Goal: Information Seeking & Learning: Learn about a topic

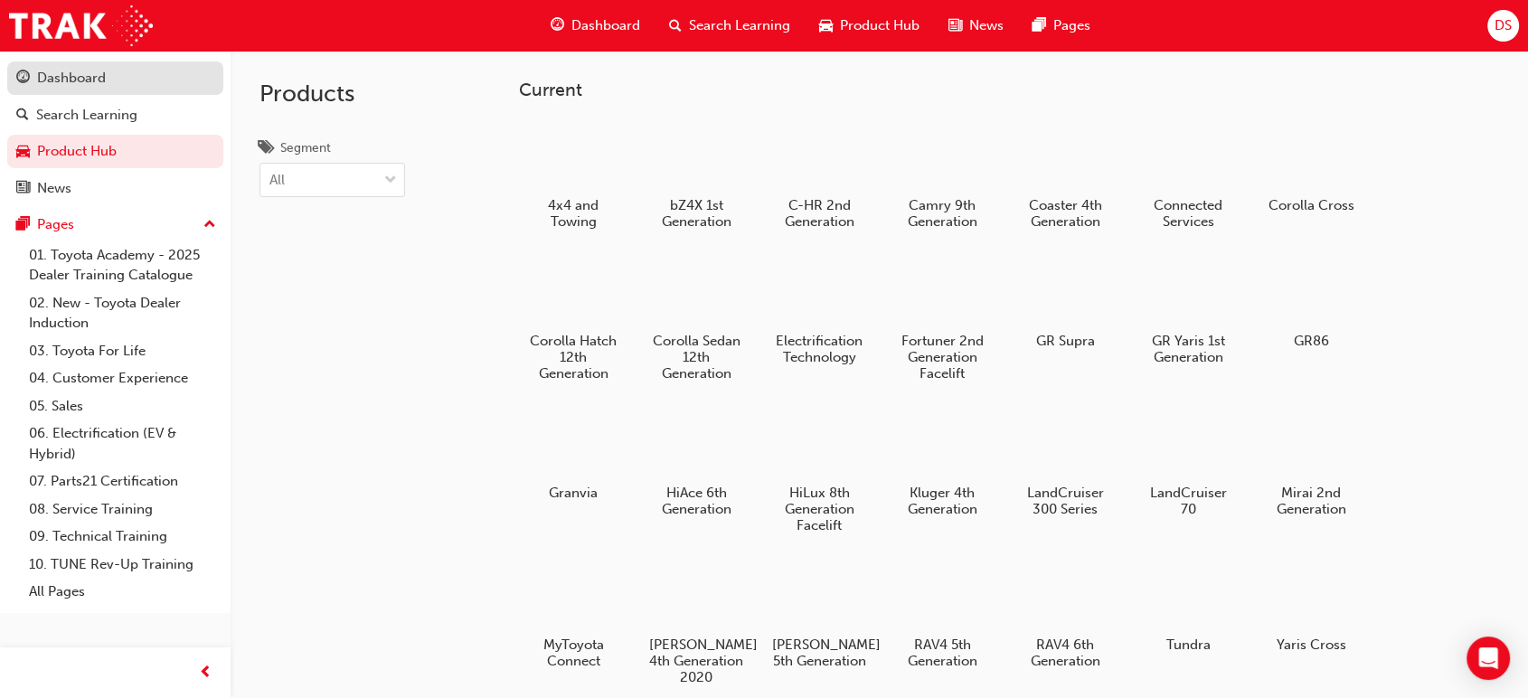
click at [82, 75] on div "Dashboard" at bounding box center [71, 78] width 69 height 21
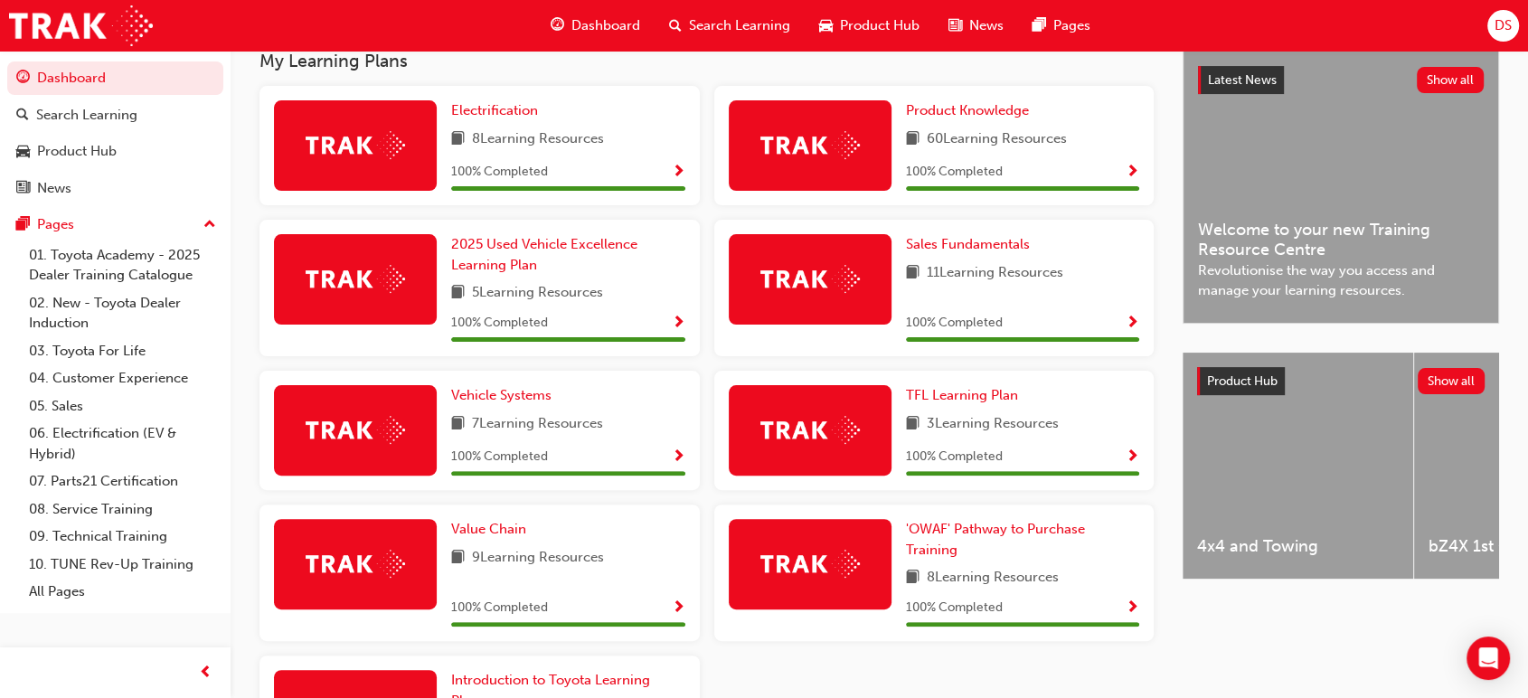
scroll to position [575, 0]
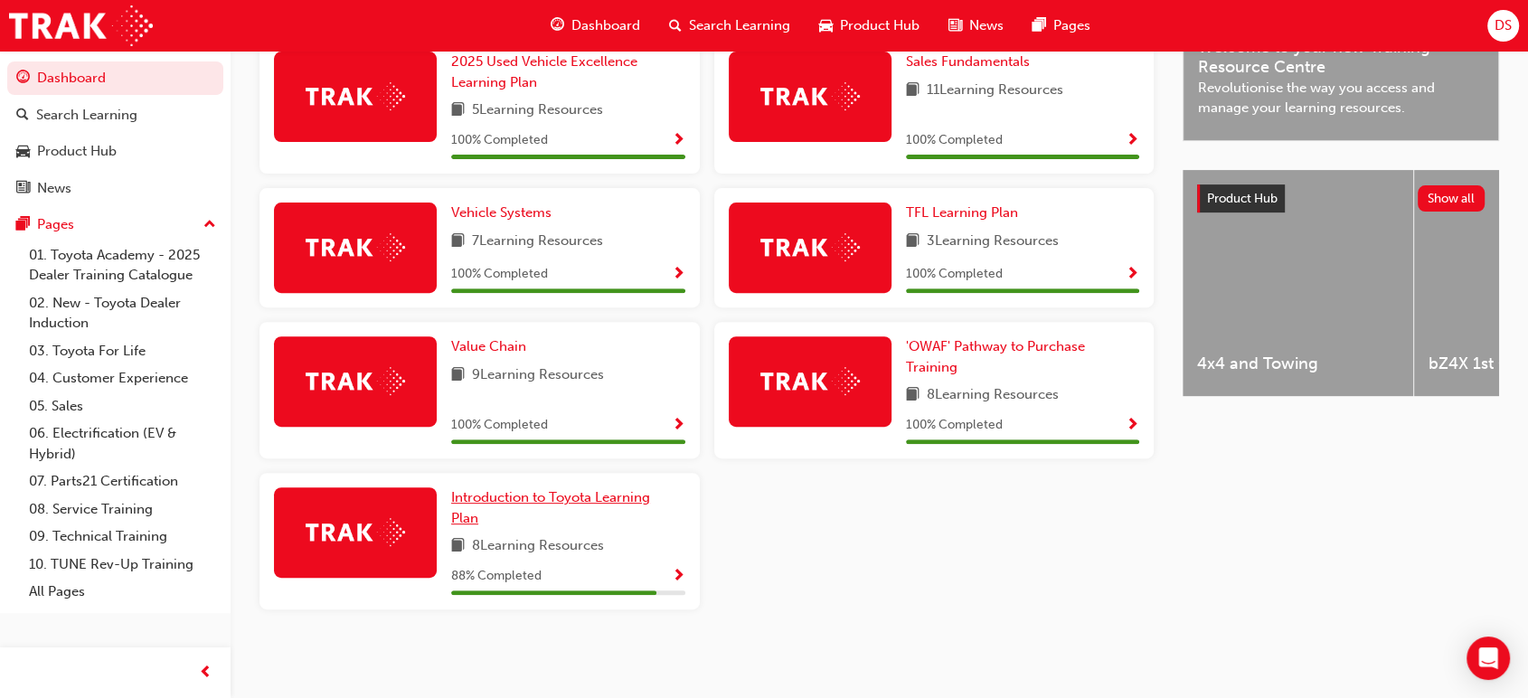
click at [492, 494] on span "Introduction to Toyota Learning Plan" at bounding box center [550, 507] width 199 height 37
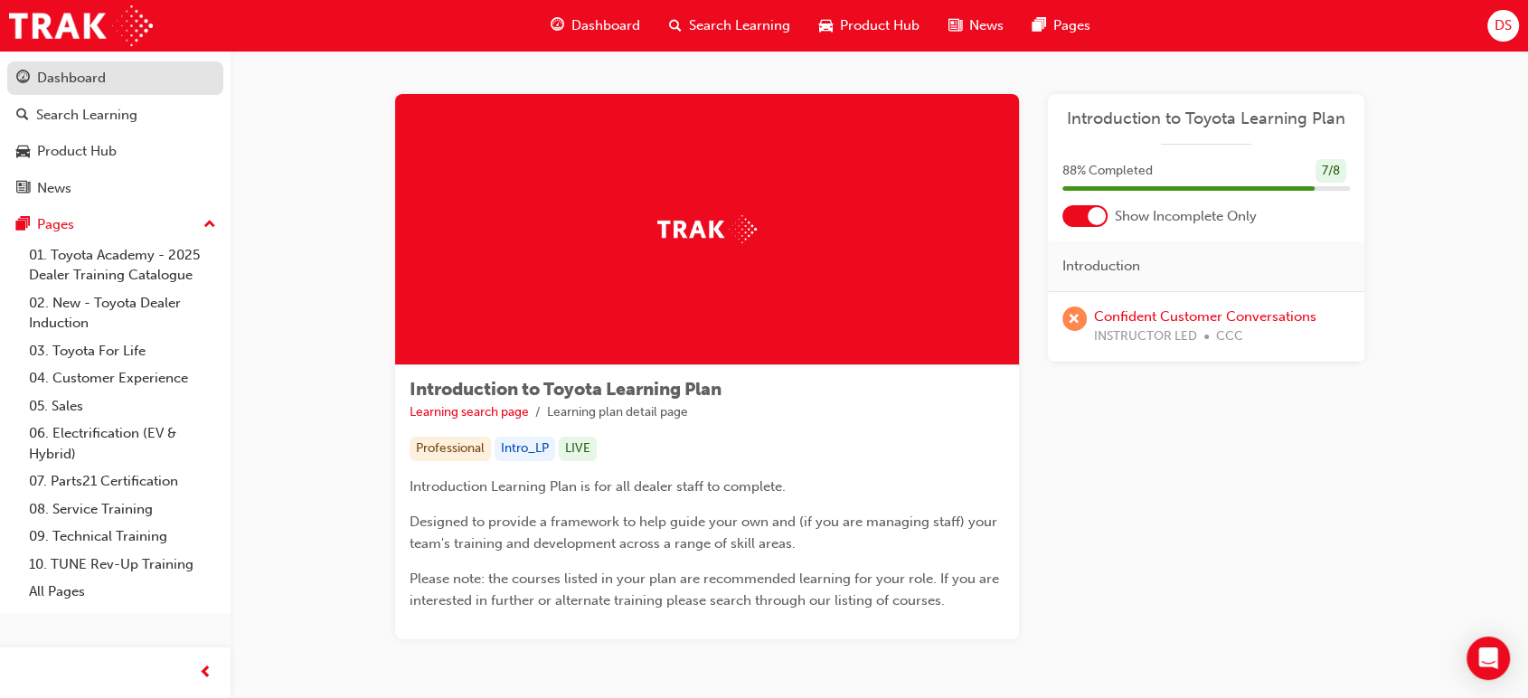
click at [108, 85] on div "Dashboard" at bounding box center [115, 78] width 198 height 23
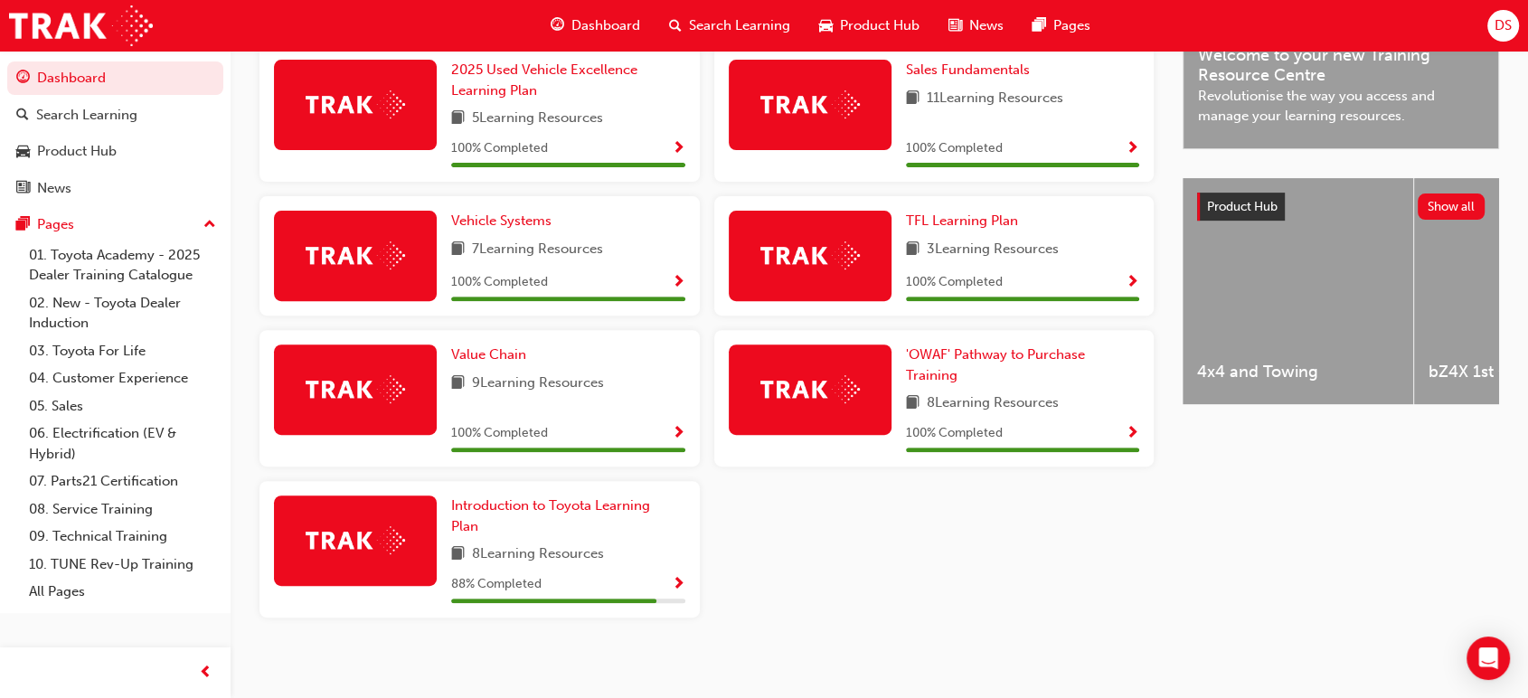
scroll to position [575, 0]
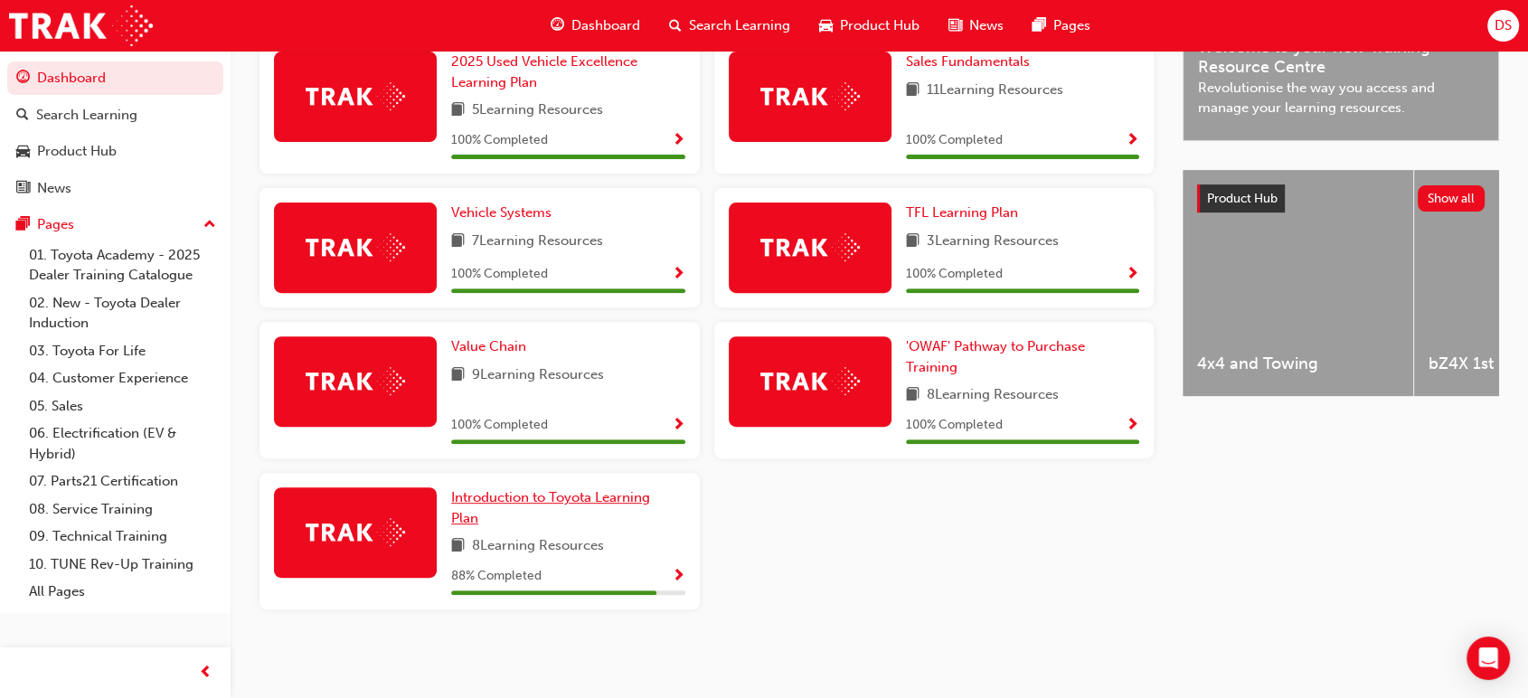
click at [516, 504] on span "Introduction to Toyota Learning Plan" at bounding box center [550, 507] width 199 height 37
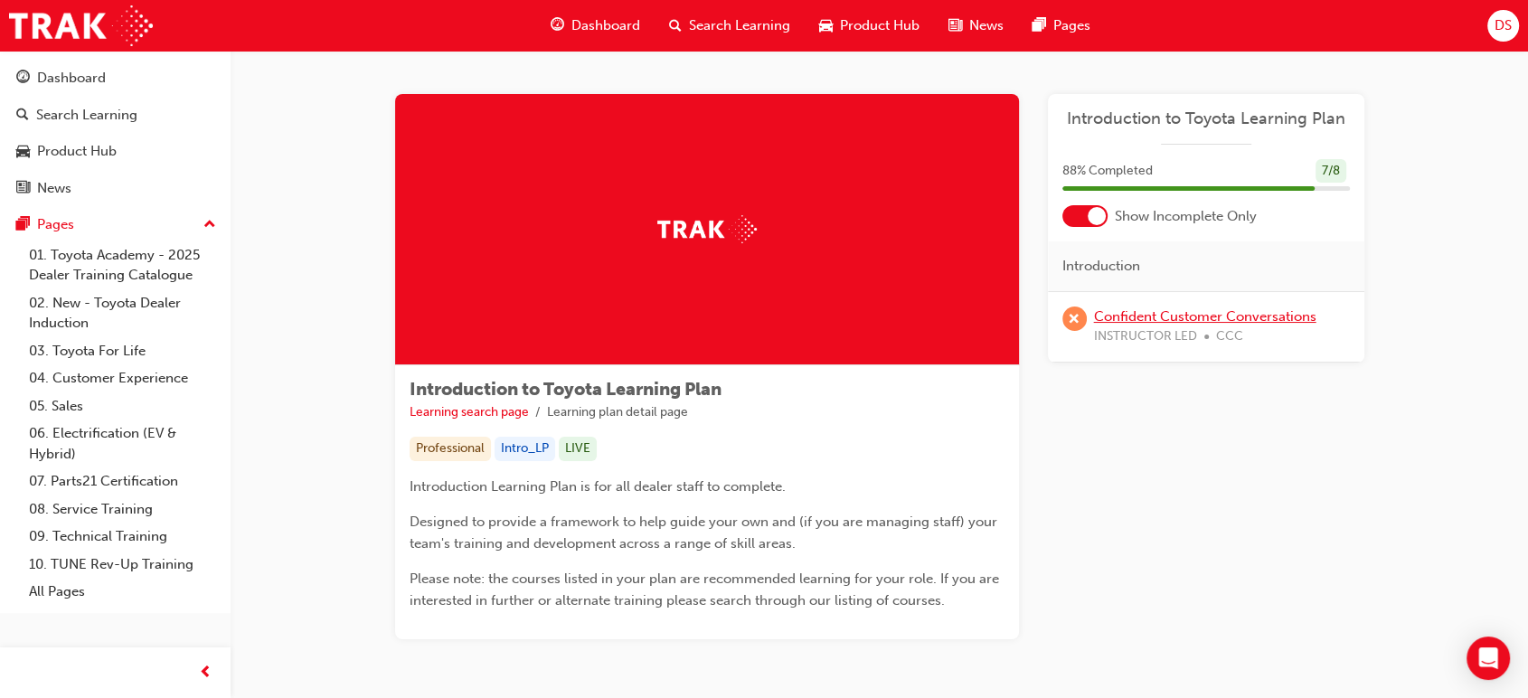
click at [1242, 317] on link "Confident Customer Conversations" at bounding box center [1205, 316] width 222 height 16
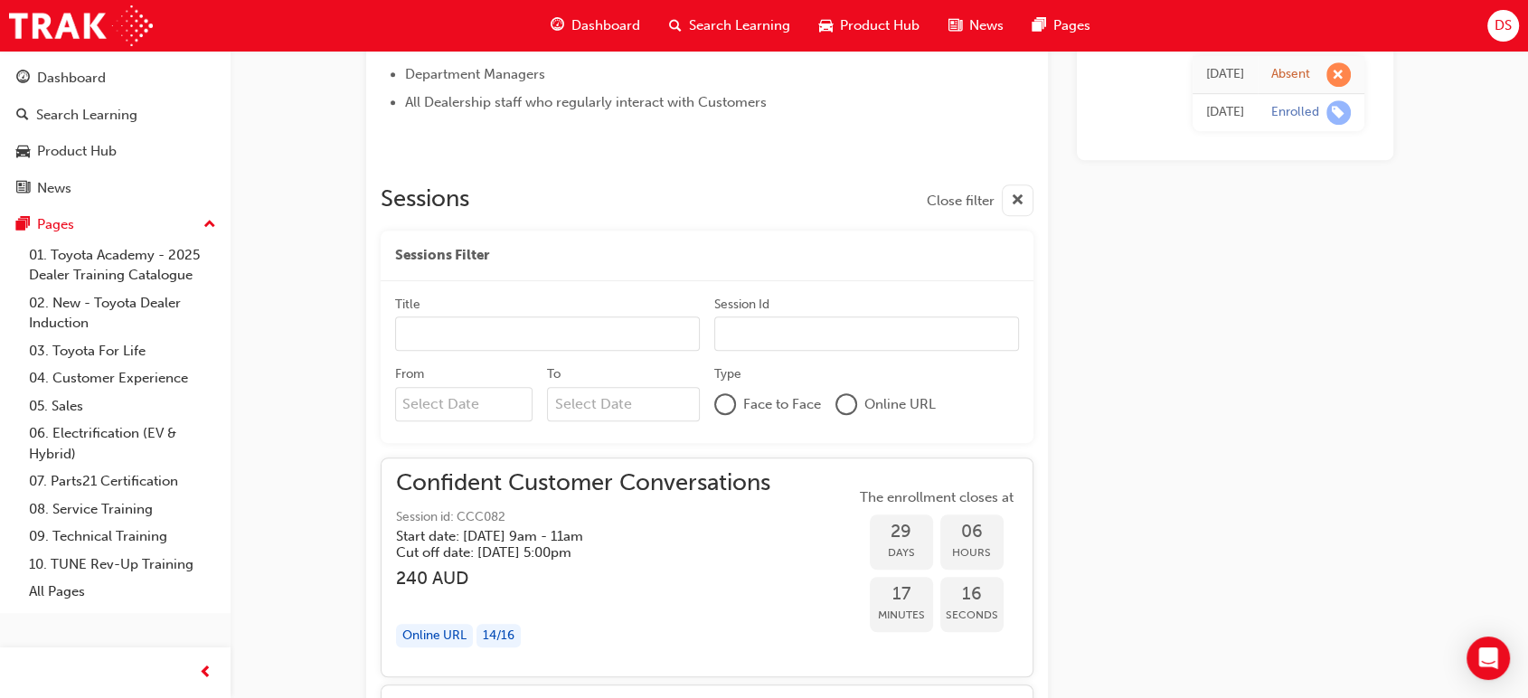
scroll to position [1009, 0]
click at [52, 35] on img at bounding box center [81, 25] width 144 height 41
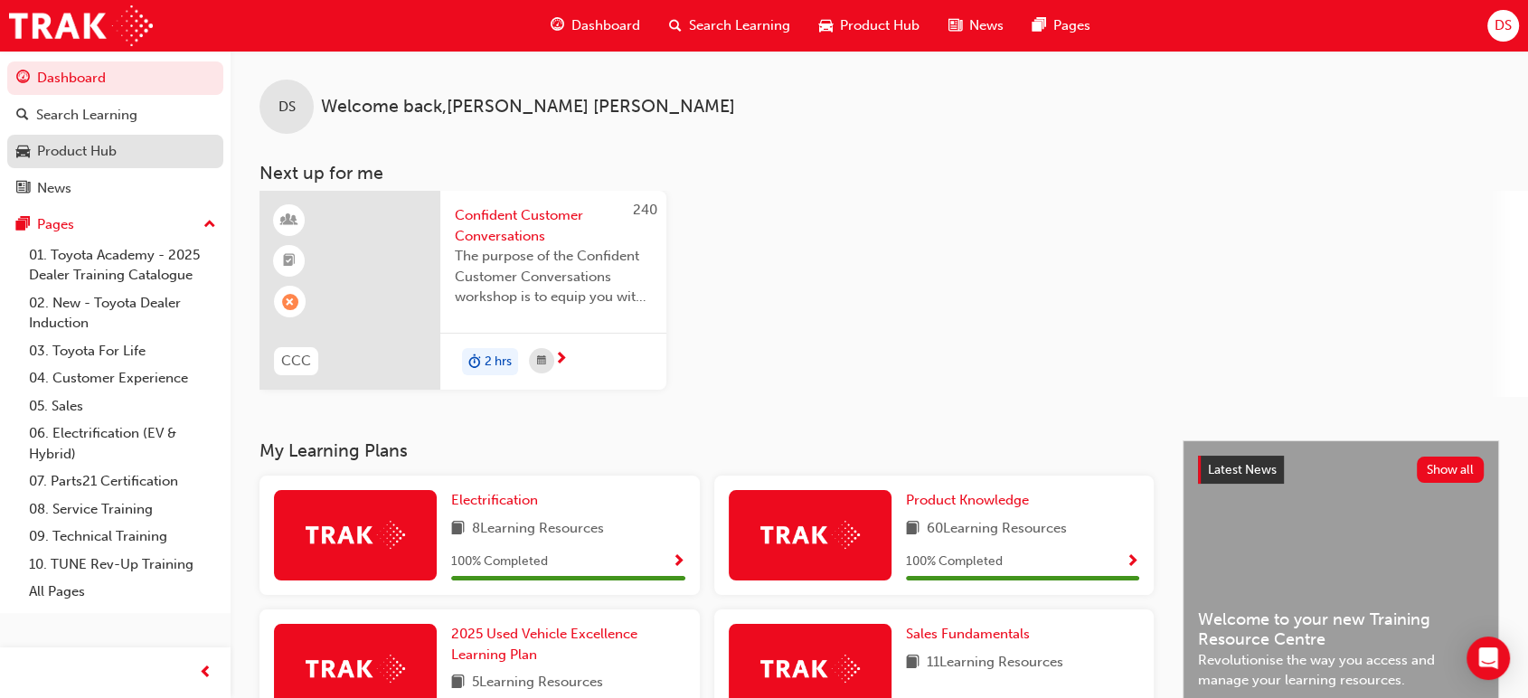
click at [87, 150] on div "Product Hub" at bounding box center [77, 151] width 80 height 21
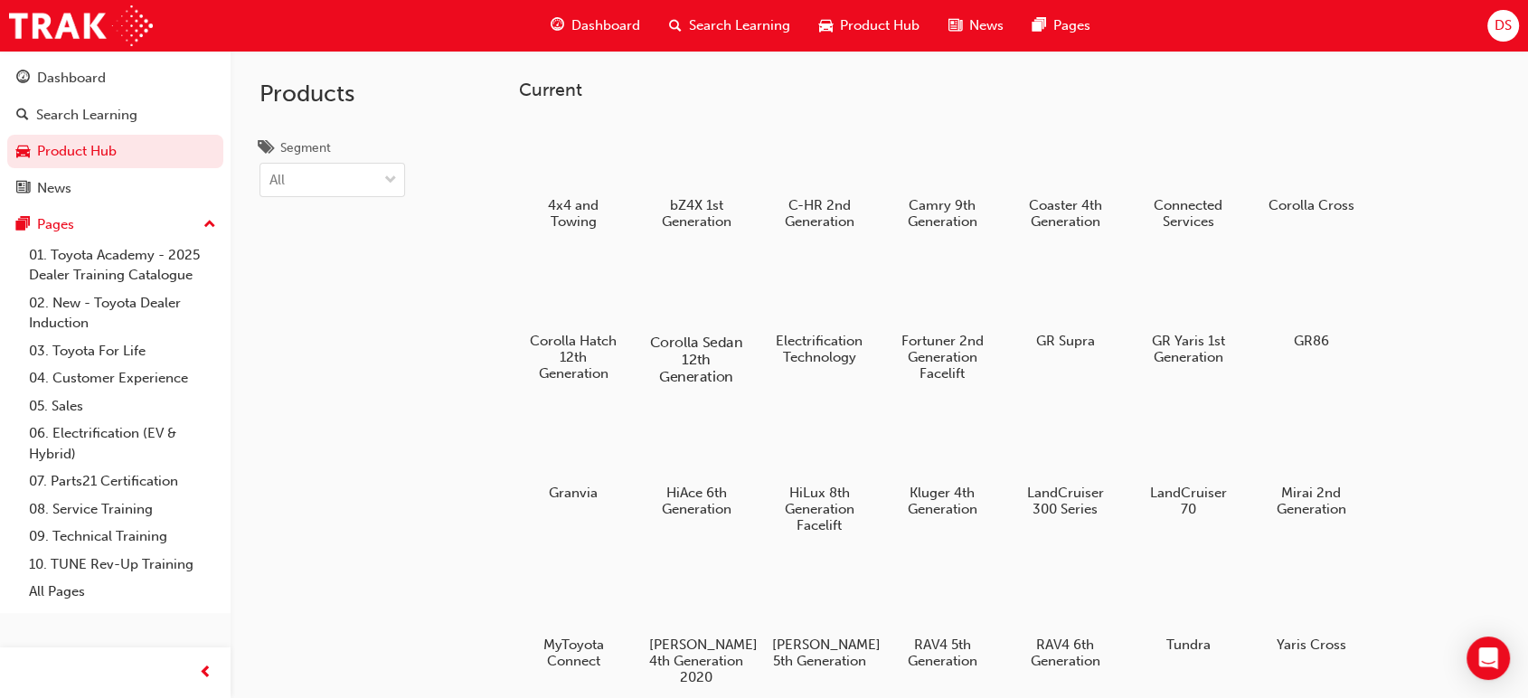
scroll to position [301, 0]
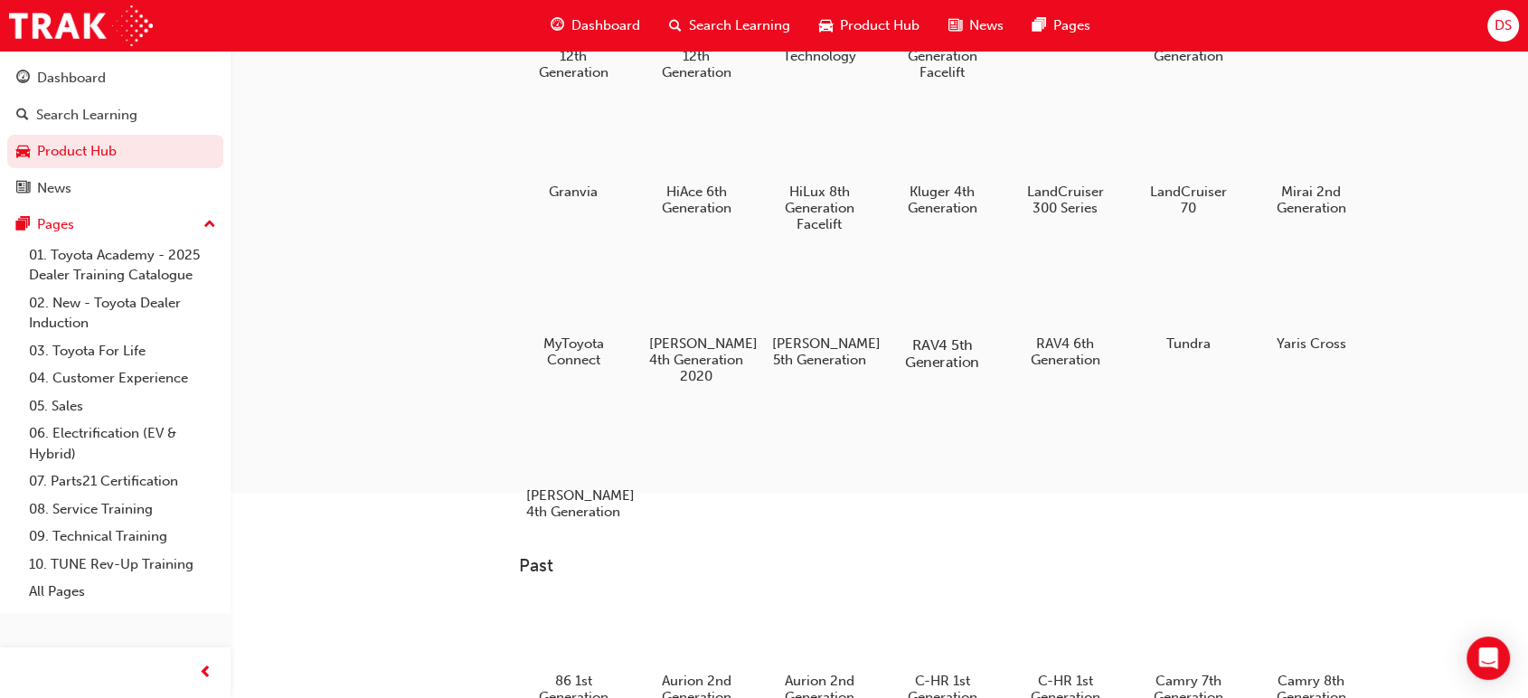
click at [965, 322] on div at bounding box center [941, 293] width 100 height 72
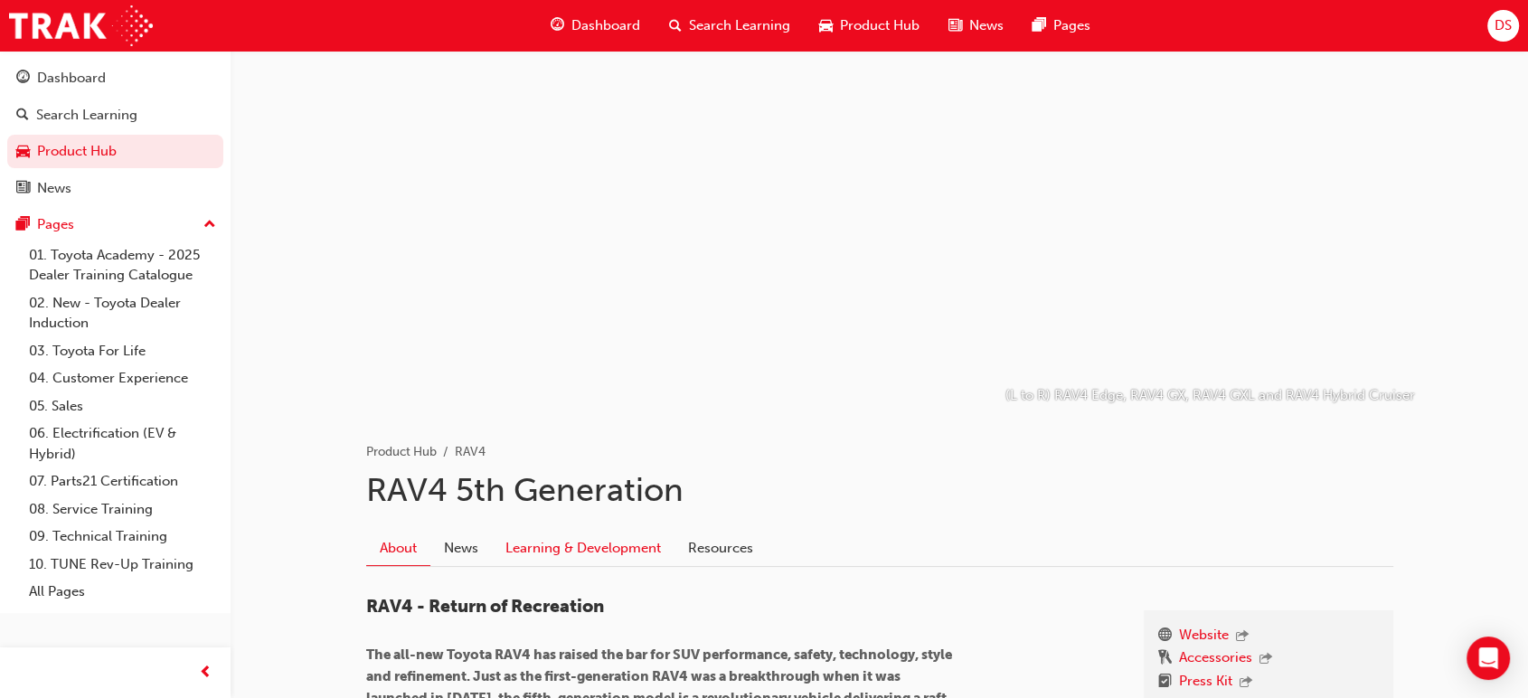
click at [551, 540] on link "Learning & Development" at bounding box center [583, 548] width 183 height 34
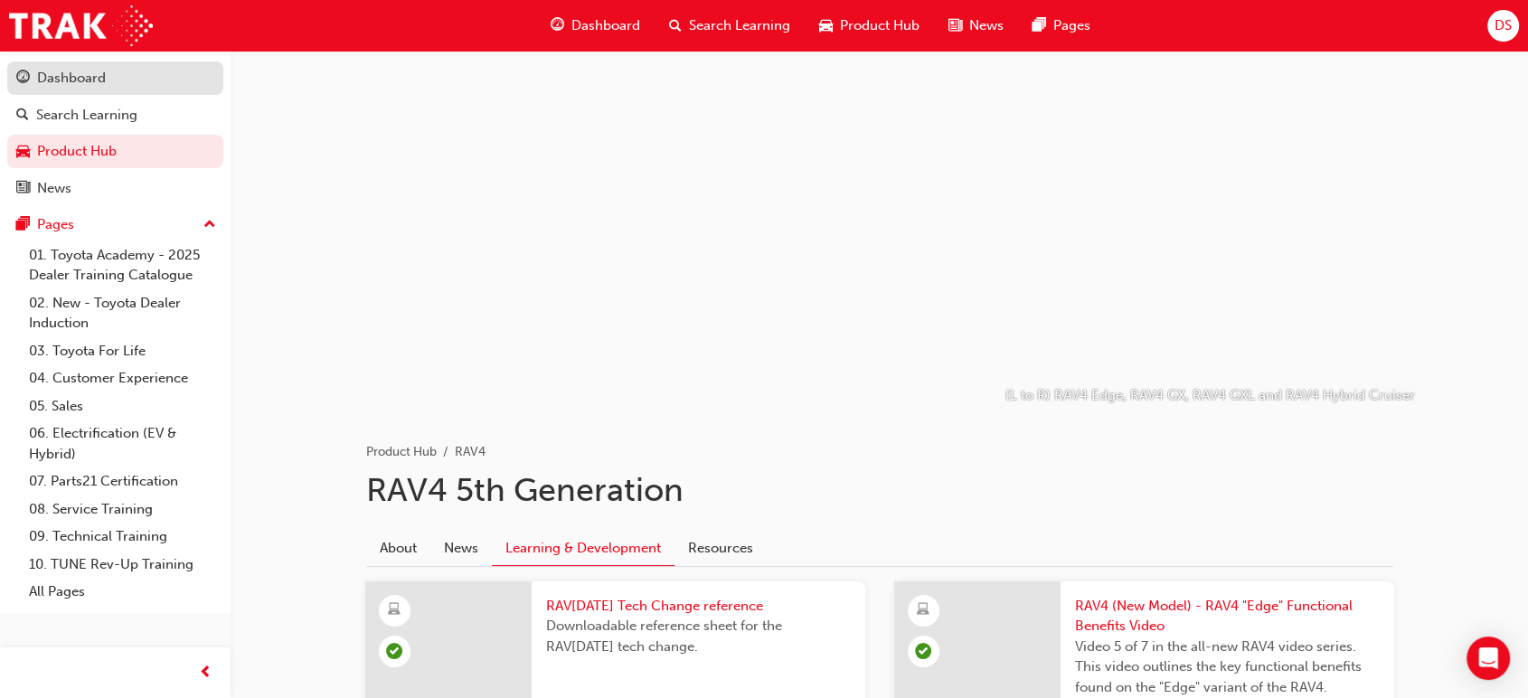
click at [101, 71] on div "Dashboard" at bounding box center [71, 78] width 69 height 21
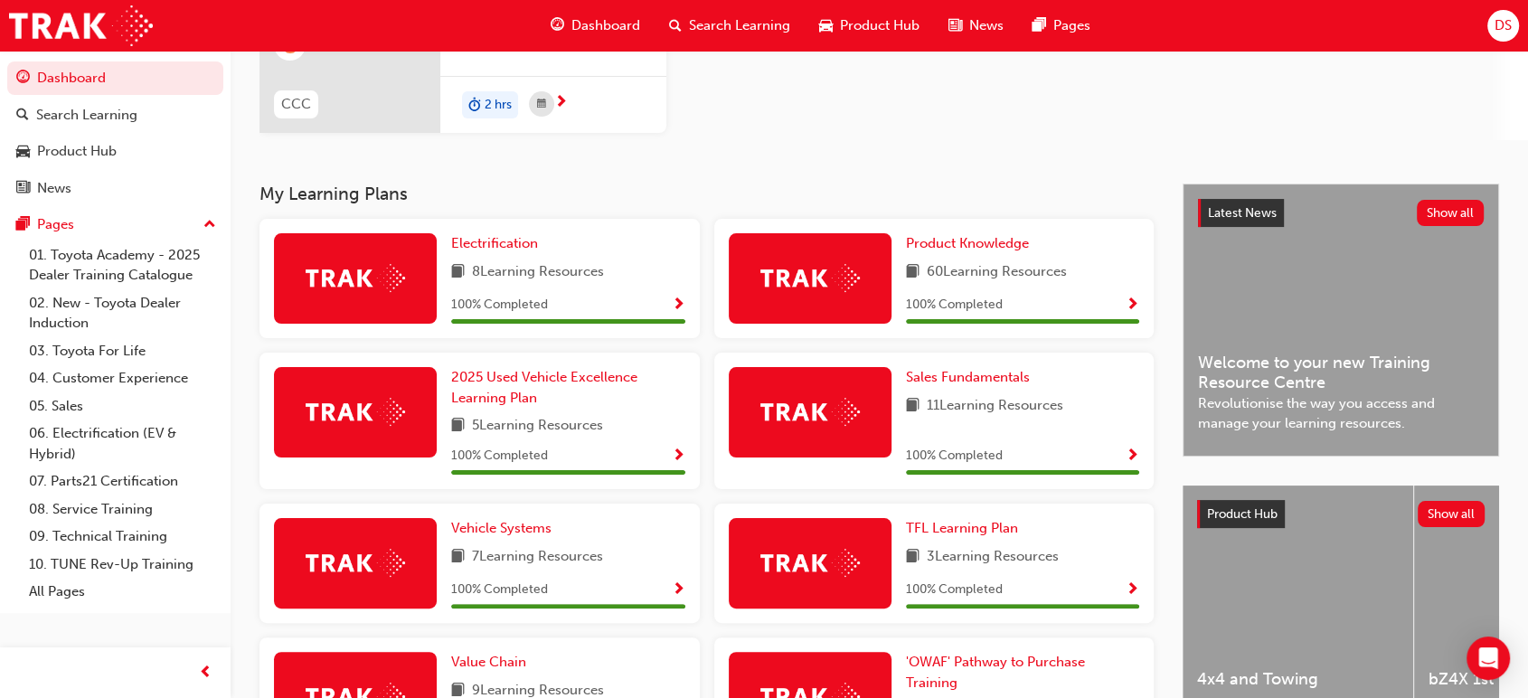
scroll to position [253, 0]
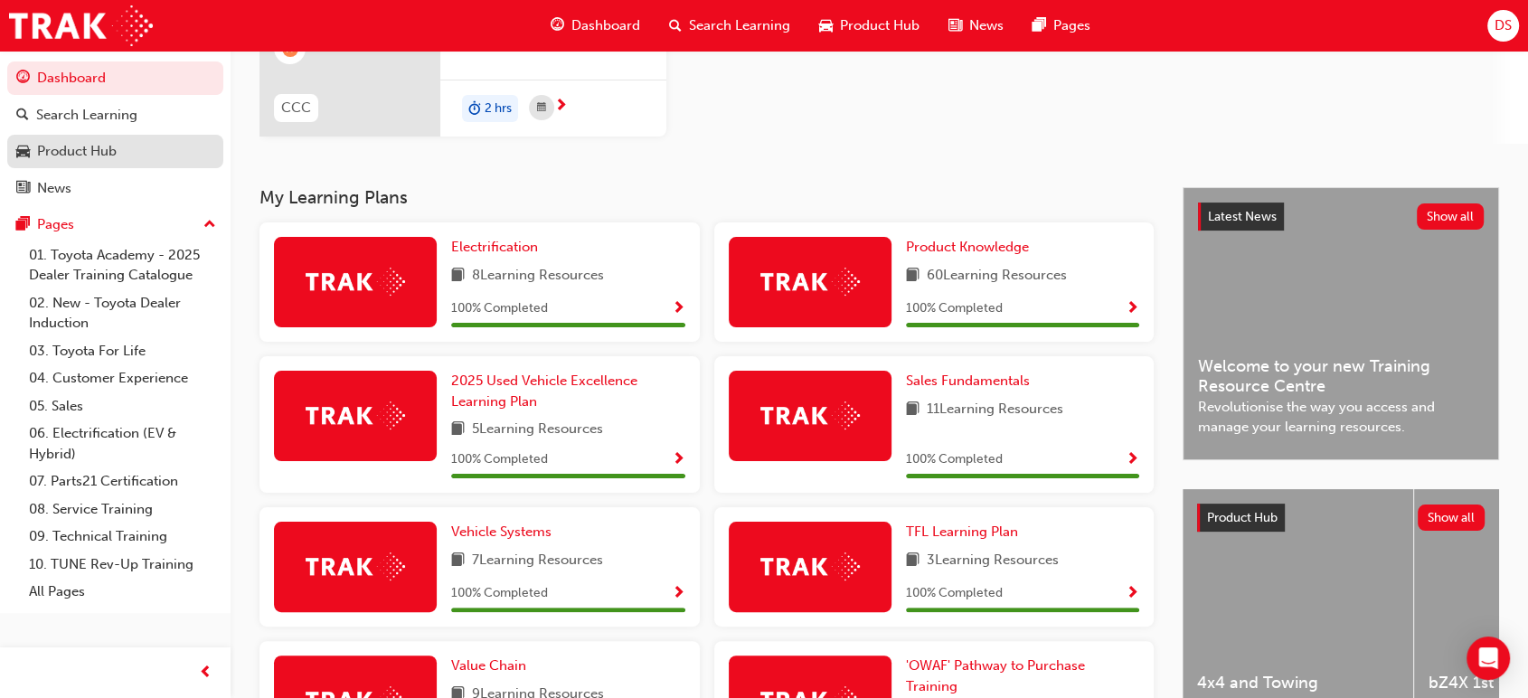
click at [112, 159] on div "Product Hub" at bounding box center [77, 151] width 80 height 21
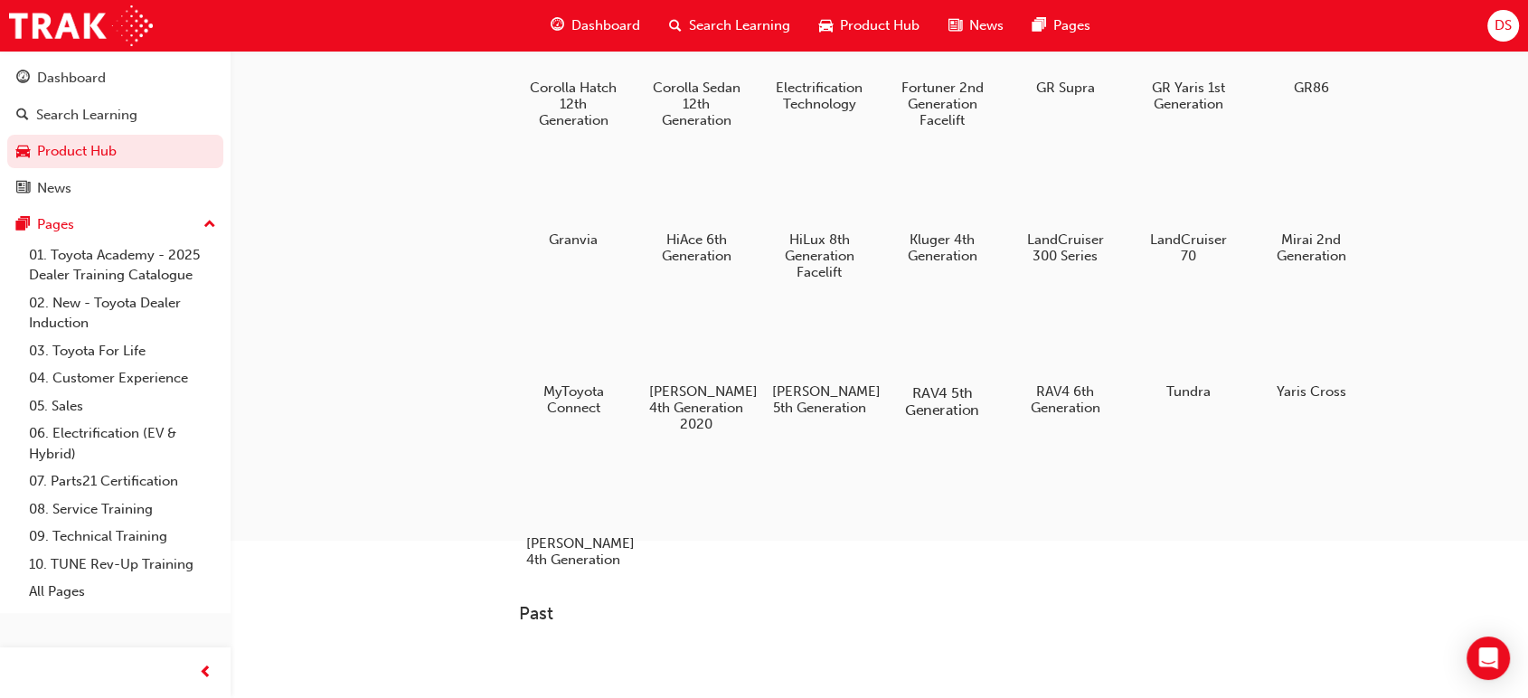
click at [976, 361] on div at bounding box center [941, 341] width 100 height 72
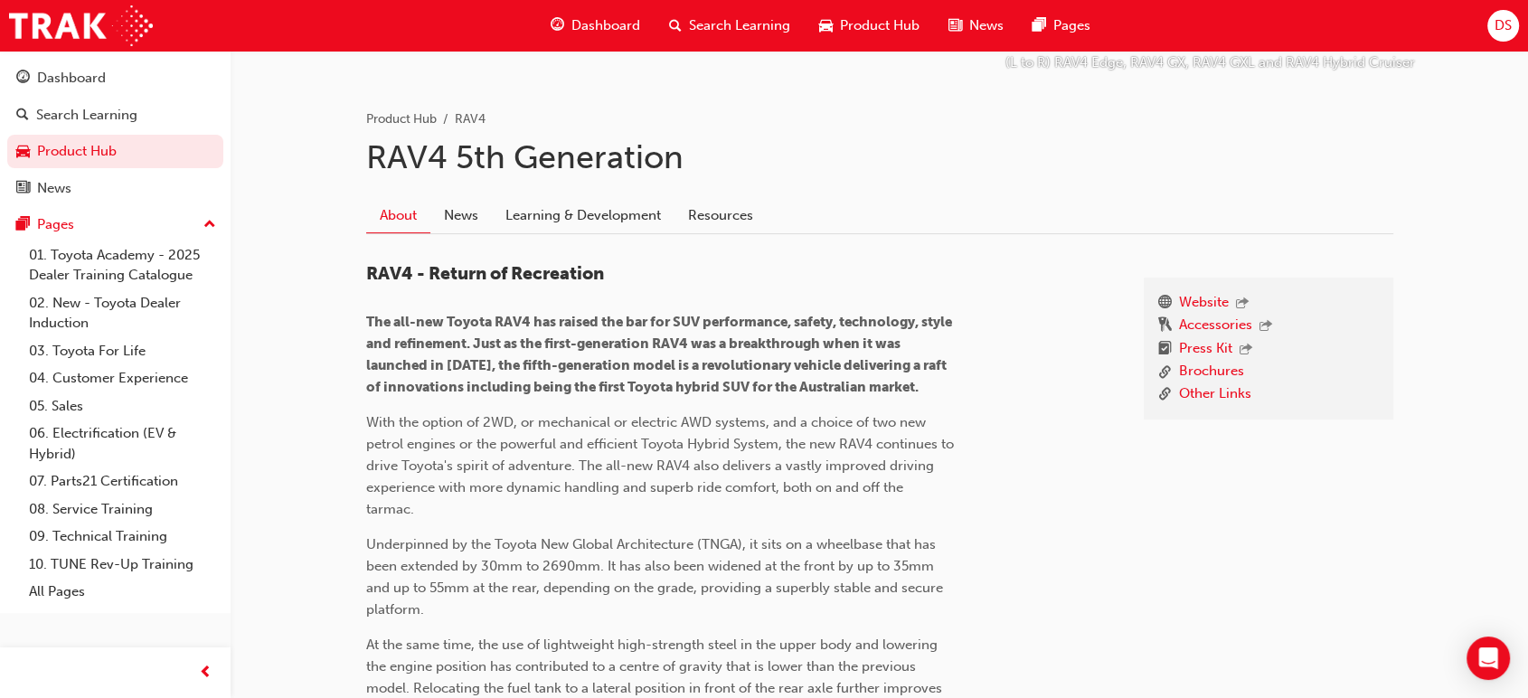
scroll to position [359, 0]
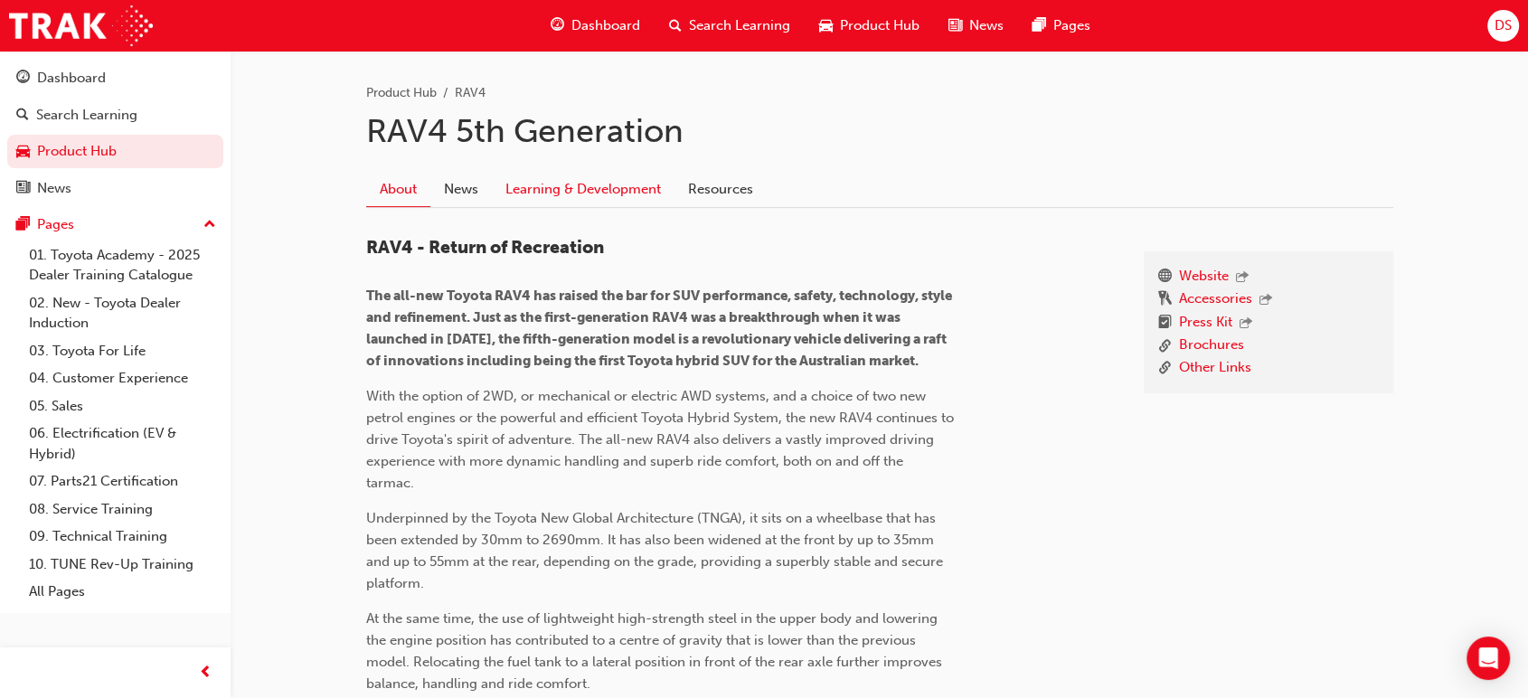
click at [526, 184] on link "Learning & Development" at bounding box center [583, 189] width 183 height 34
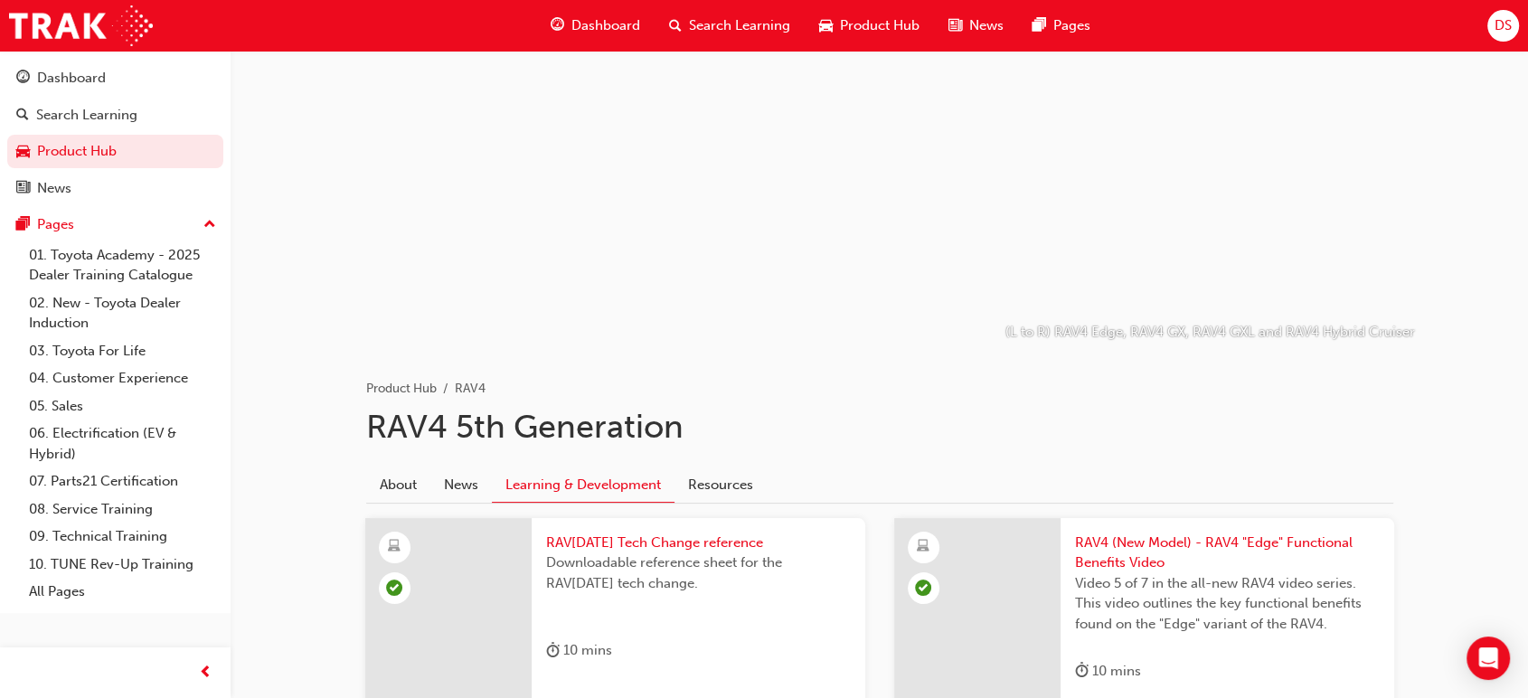
scroll to position [66, 0]
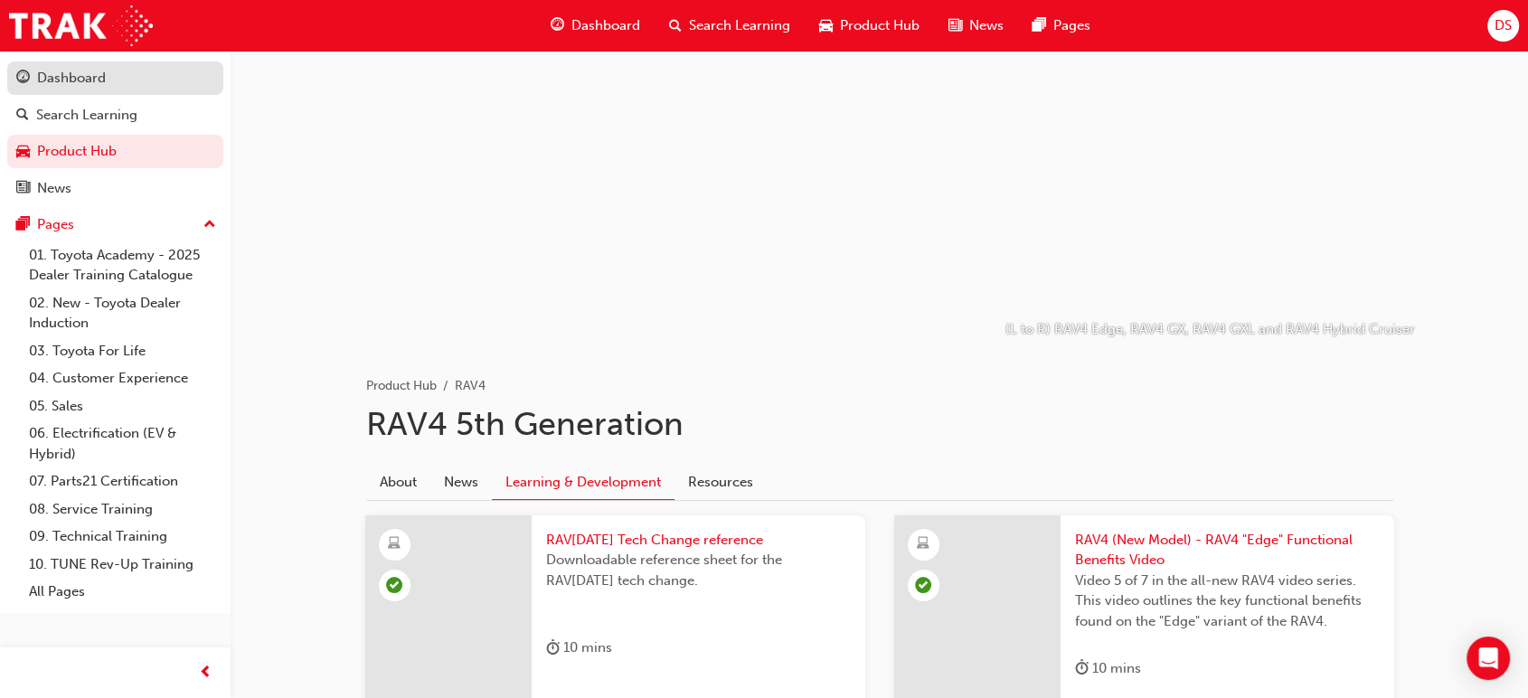
click at [92, 81] on div "Dashboard" at bounding box center [71, 78] width 69 height 21
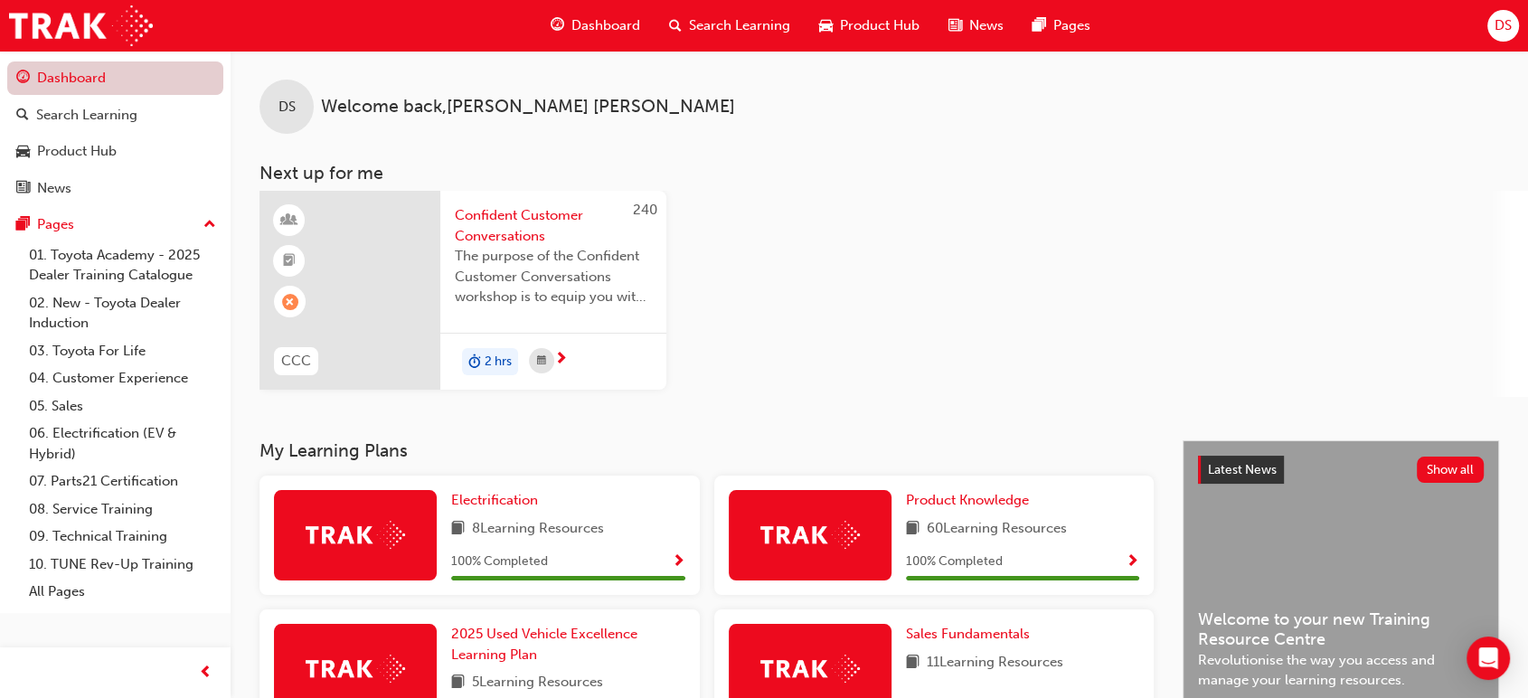
click at [92, 81] on link "Dashboard" at bounding box center [115, 77] width 216 height 33
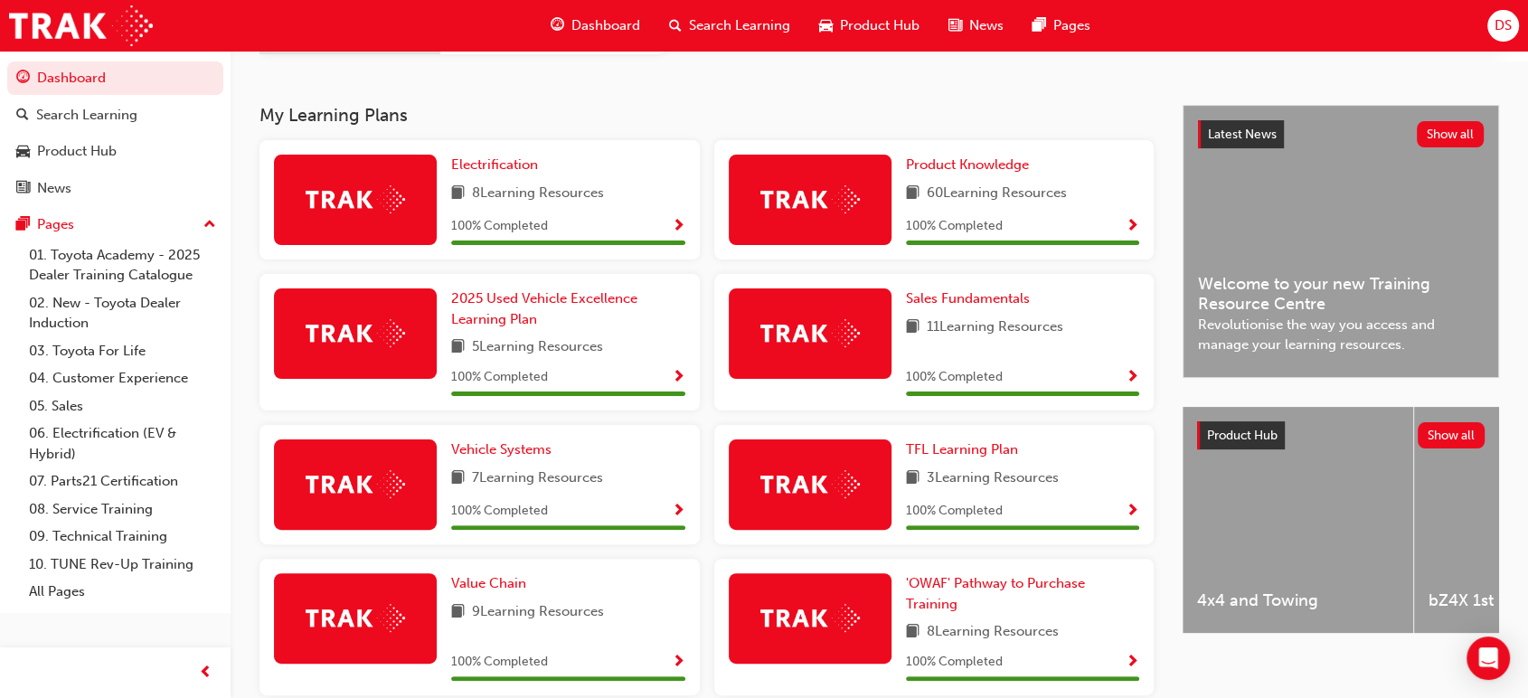
scroll to position [348, 0]
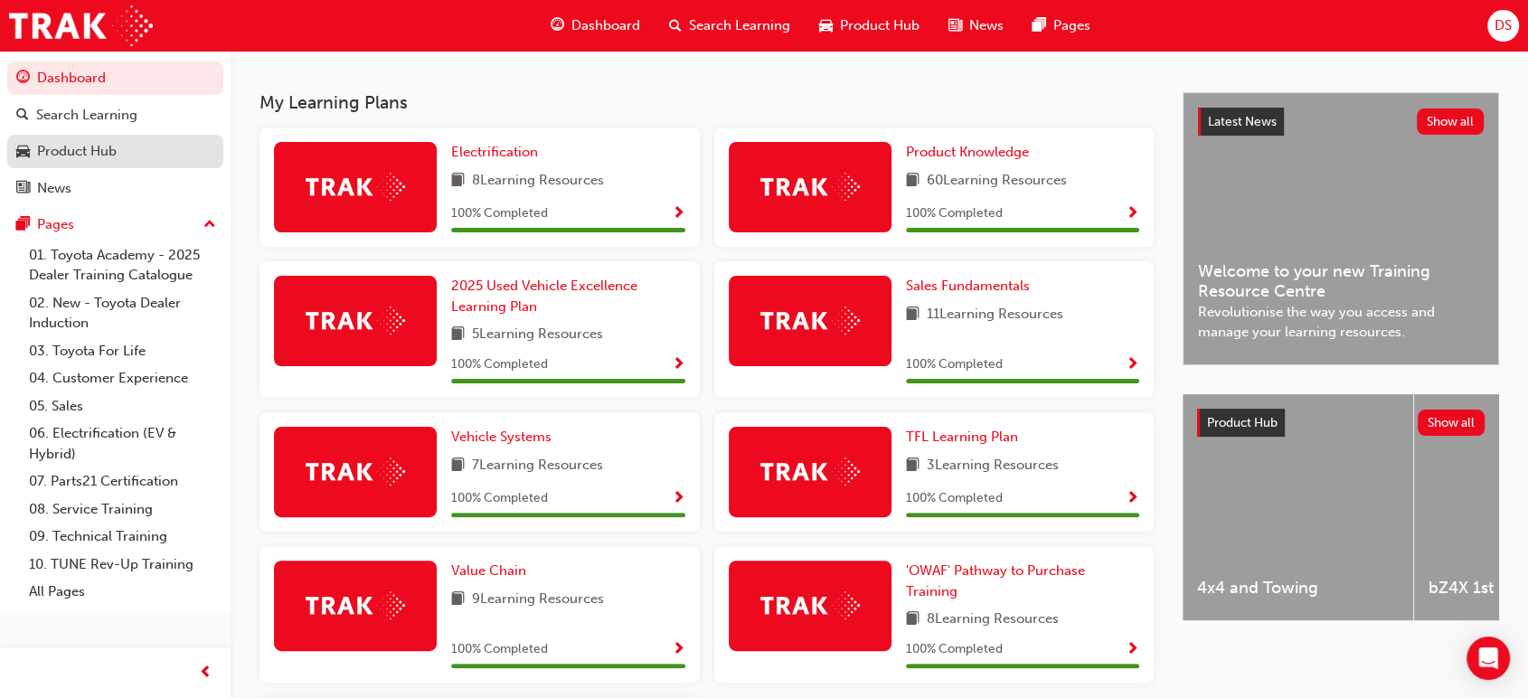
click at [90, 153] on div "Product Hub" at bounding box center [77, 151] width 80 height 21
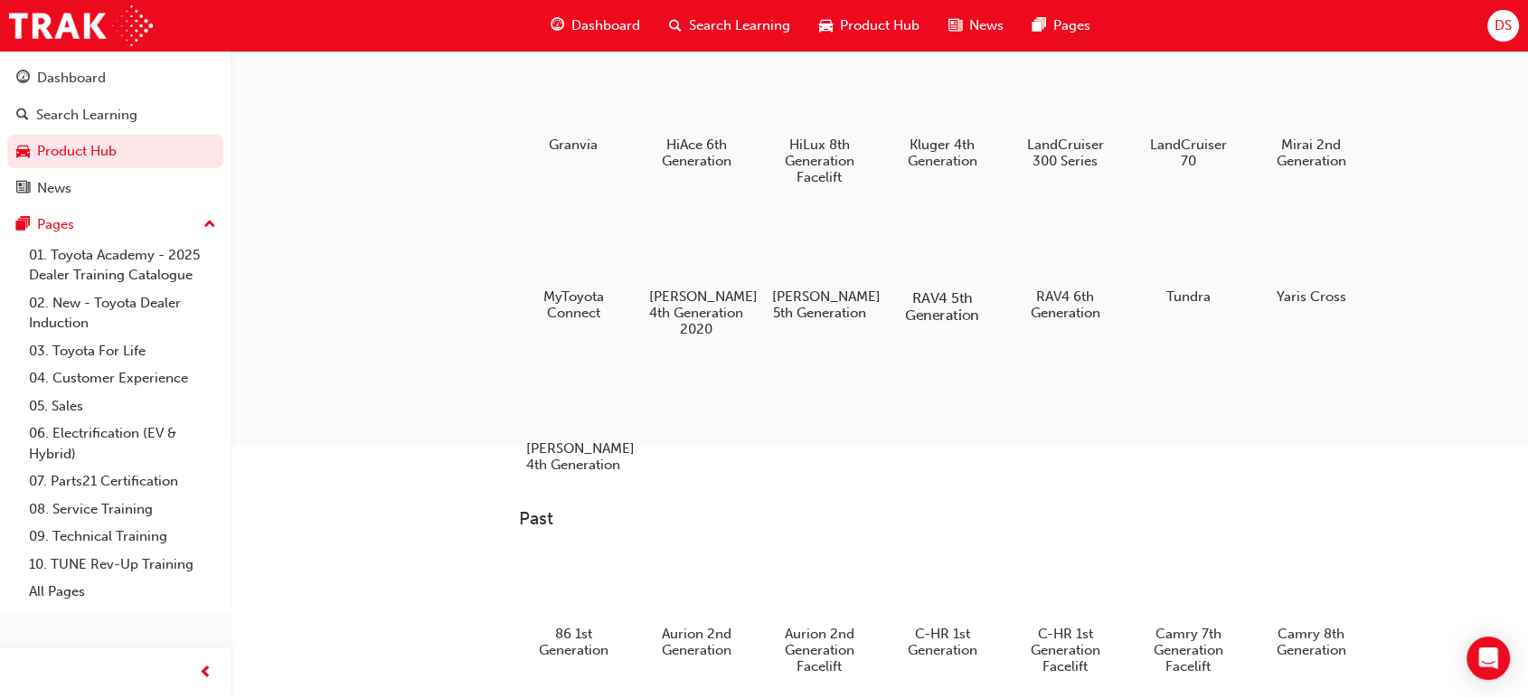
click at [970, 278] on div at bounding box center [941, 245] width 100 height 71
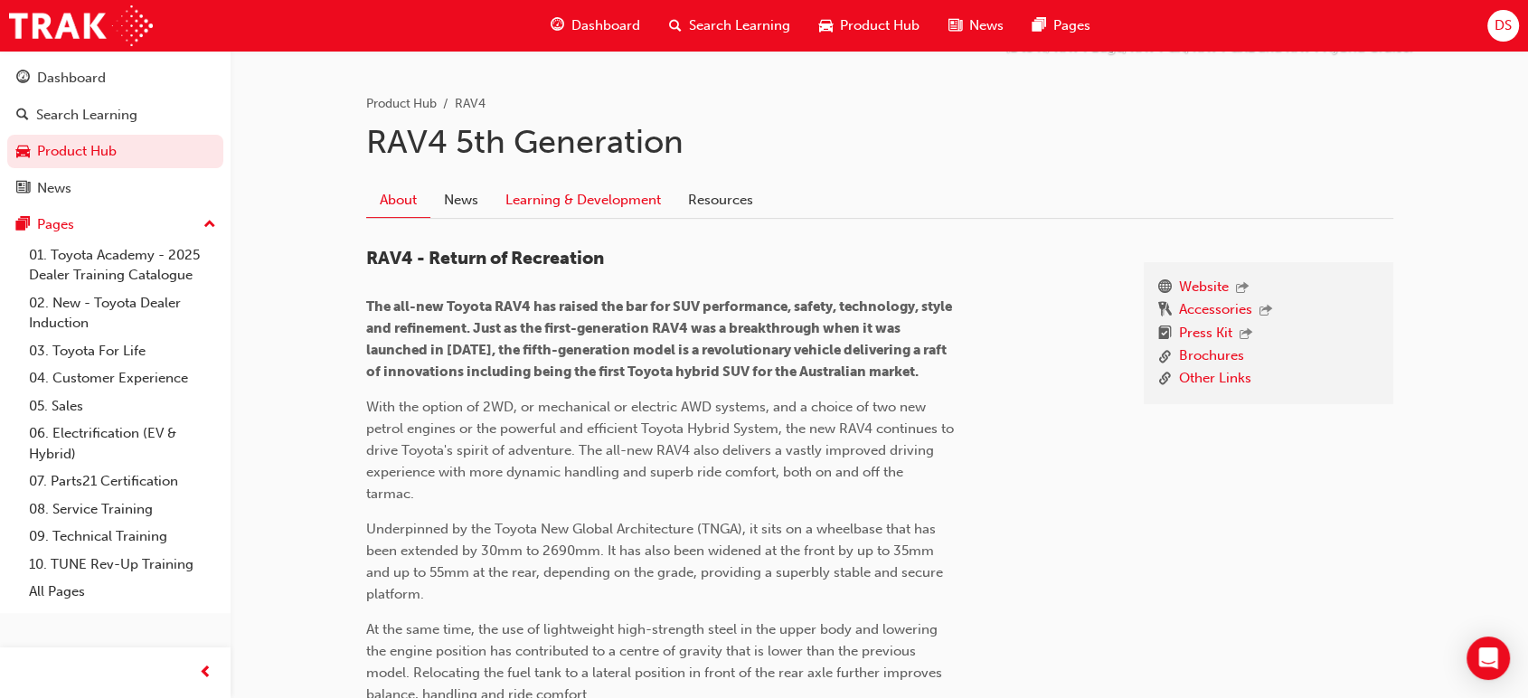
click at [577, 193] on link "Learning & Development" at bounding box center [583, 200] width 183 height 34
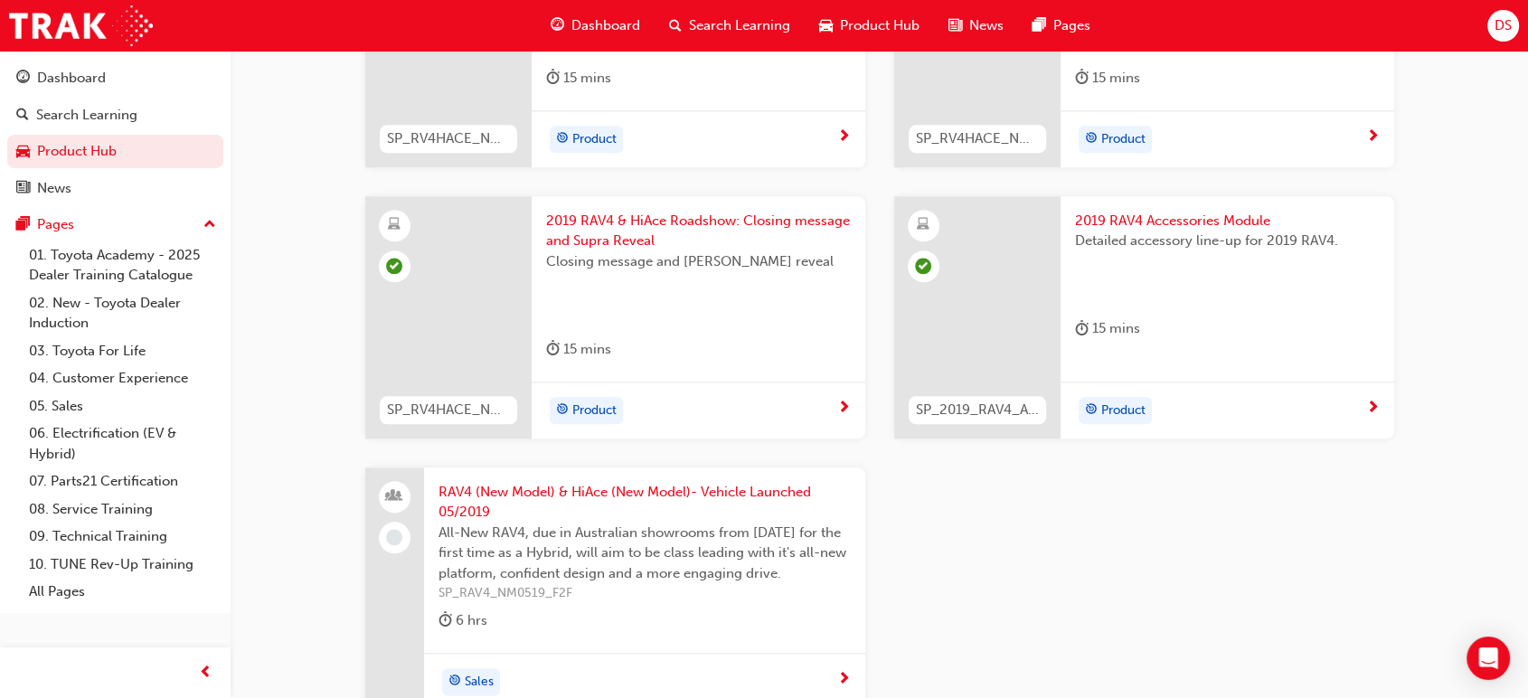
scroll to position [2026, 0]
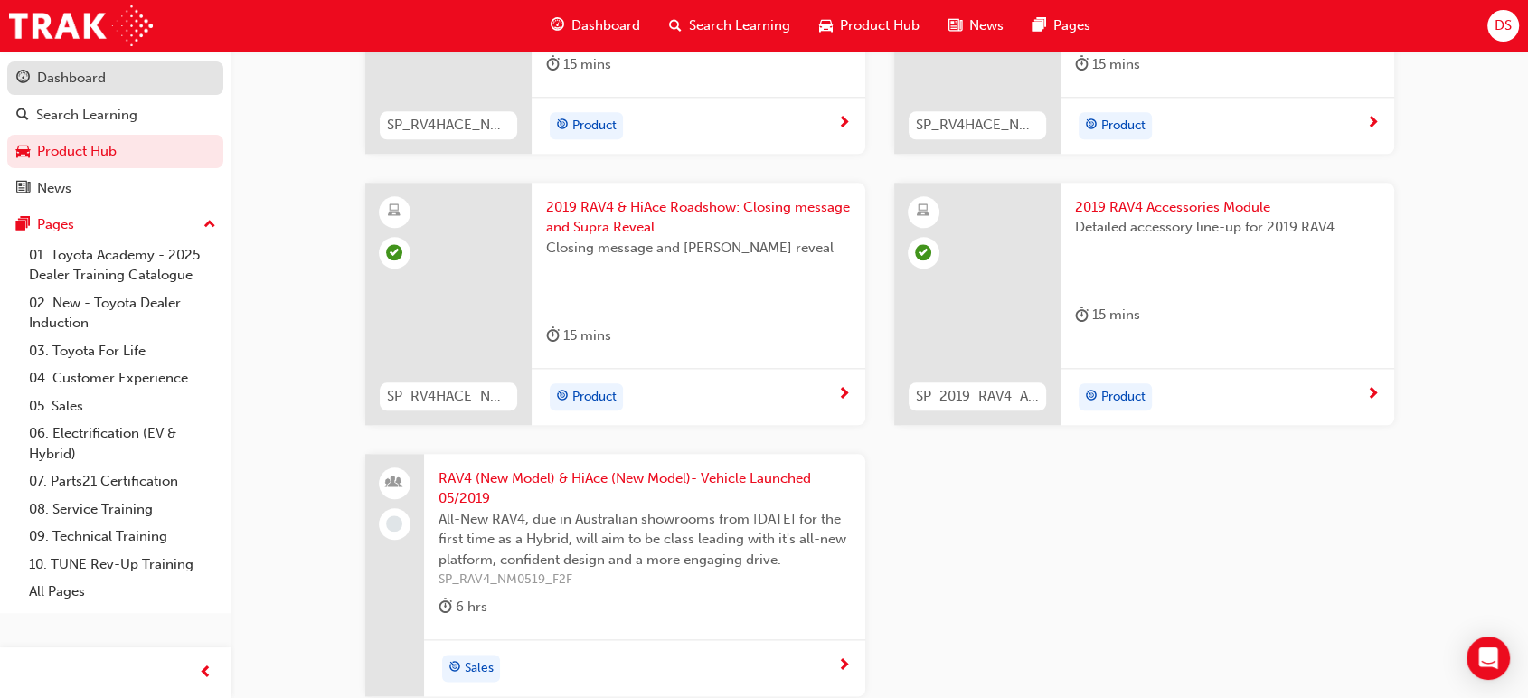
click at [80, 78] on div "Dashboard" at bounding box center [71, 78] width 69 height 21
